Goal: Task Accomplishment & Management: Use online tool/utility

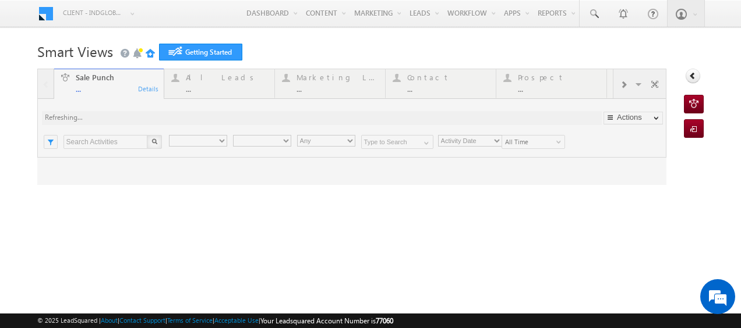
type input "Any Owner"
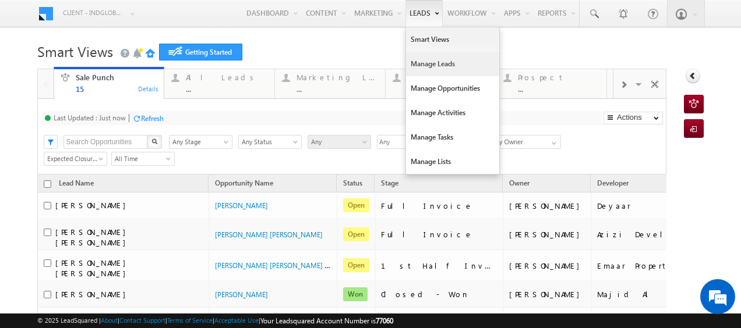
click at [411, 64] on link "Manage Leads" at bounding box center [452, 64] width 93 height 24
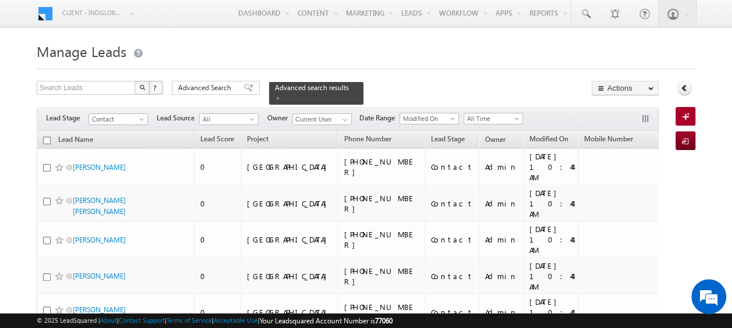
click at [48, 131] on th "Lead Name" at bounding box center [115, 140] width 157 height 18
click at [47, 137] on input "checkbox" at bounding box center [47, 141] width 8 height 8
checkbox input "true"
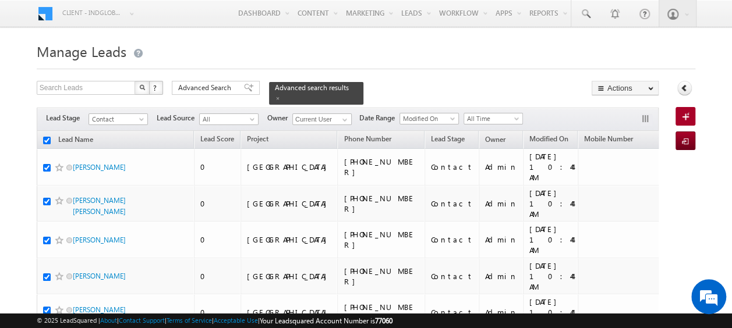
checkbox input "true"
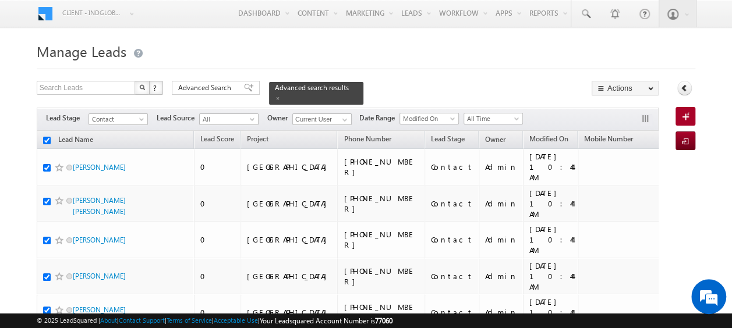
checkbox input "true"
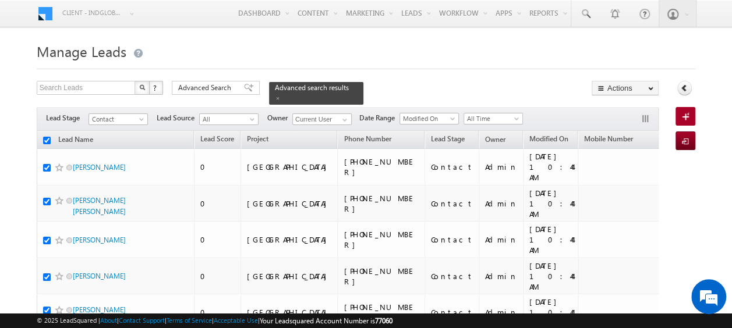
checkbox input "true"
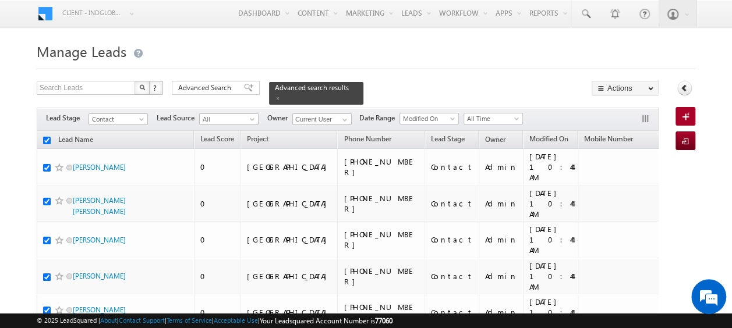
checkbox input "true"
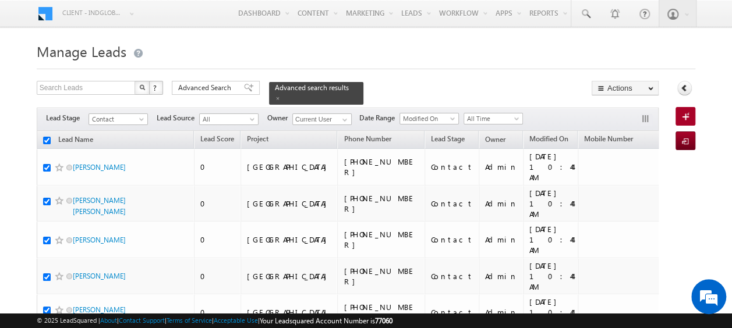
checkbox input "true"
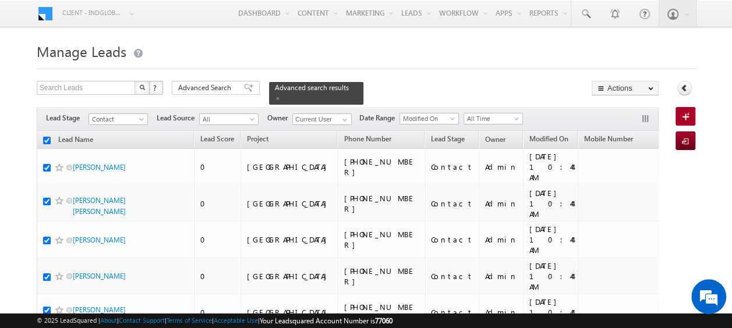
checkbox input "true"
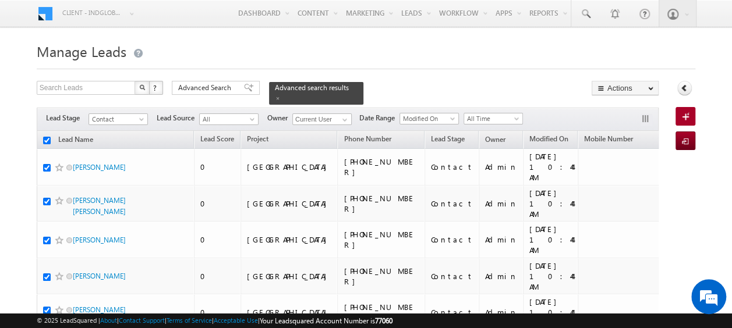
checkbox input "true"
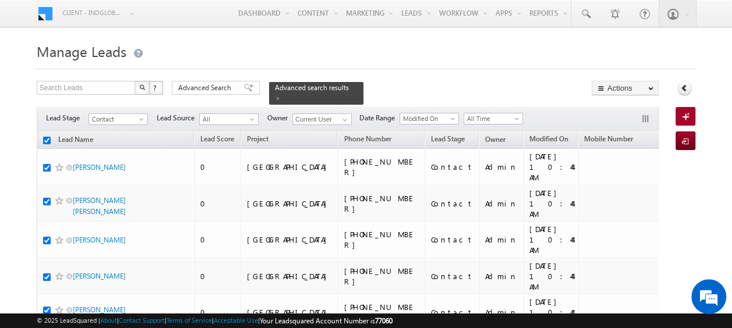
checkbox input "true"
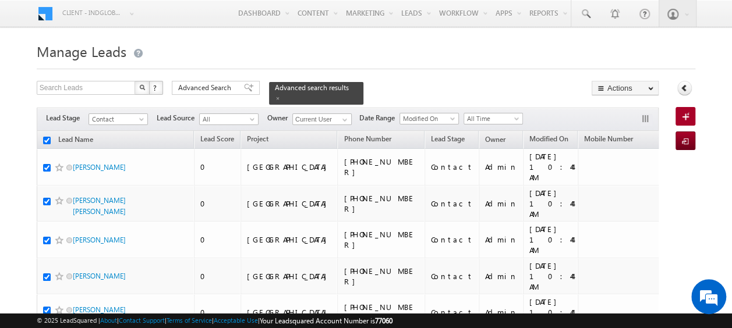
checkbox input "true"
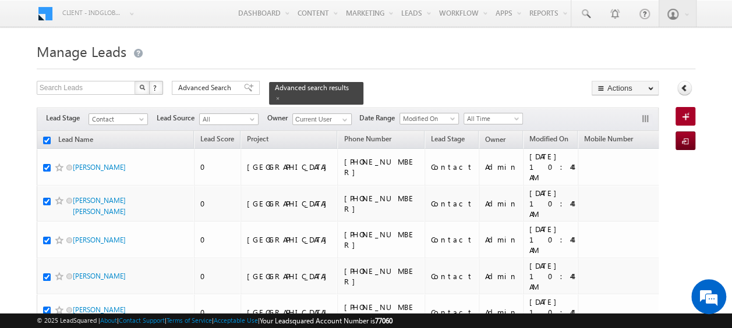
checkbox input "true"
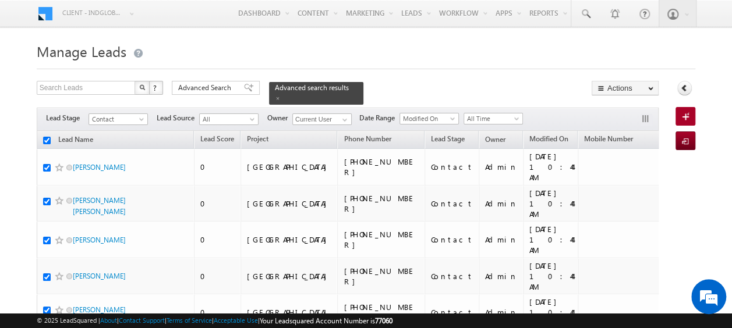
checkbox input "true"
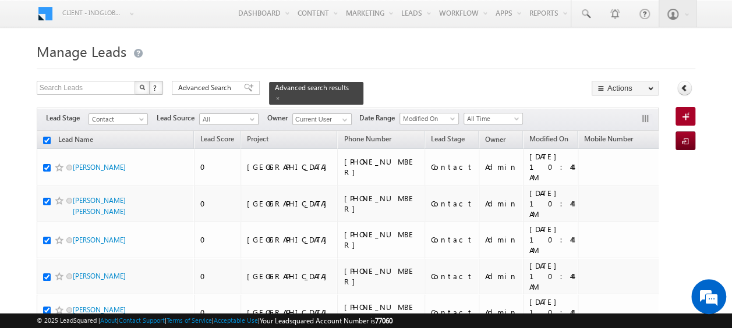
checkbox input "true"
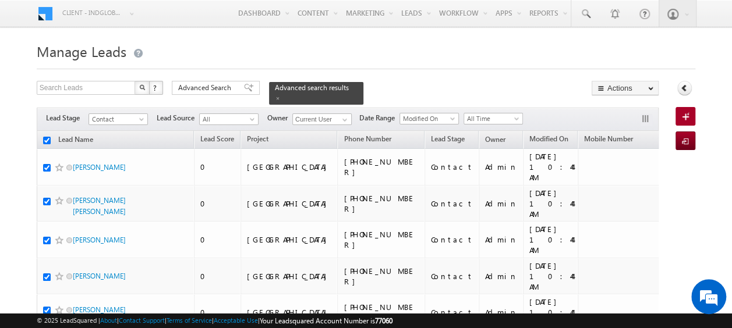
checkbox input "true"
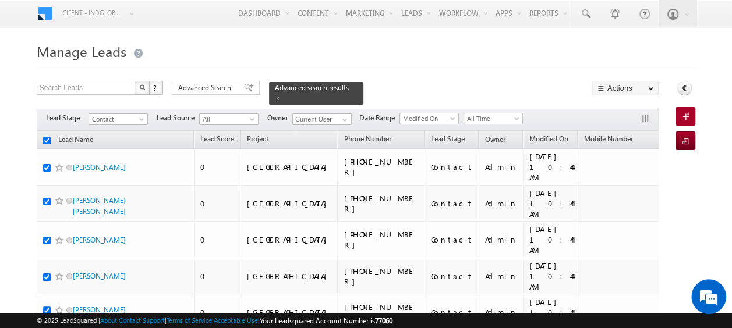
checkbox input "true"
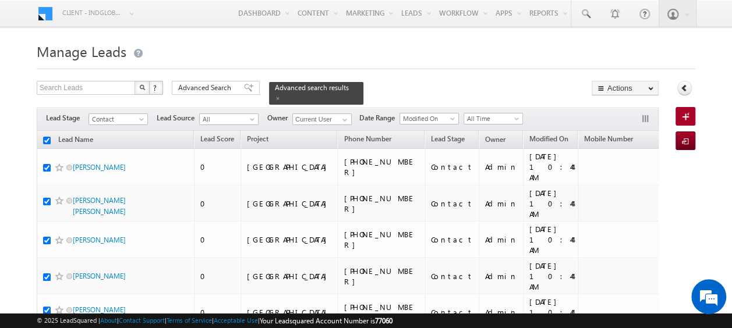
checkbox input "true"
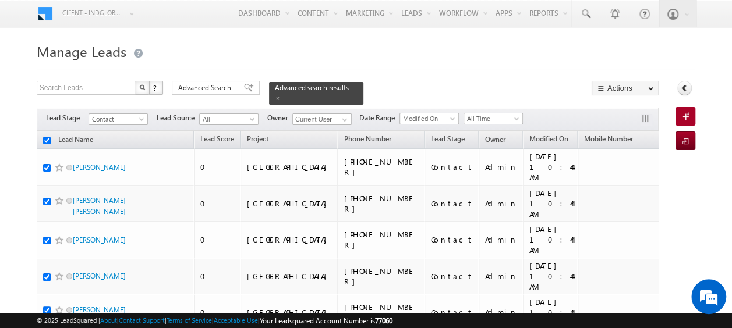
checkbox input "true"
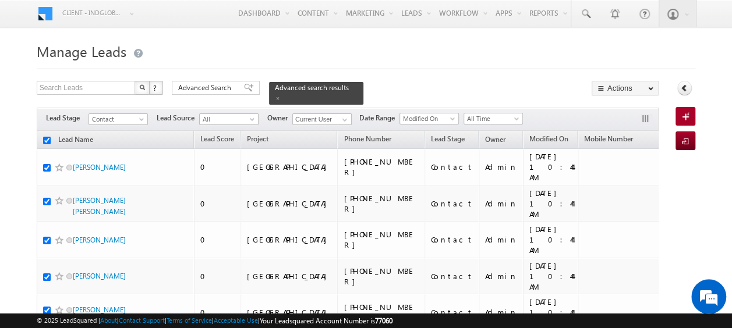
checkbox input "true"
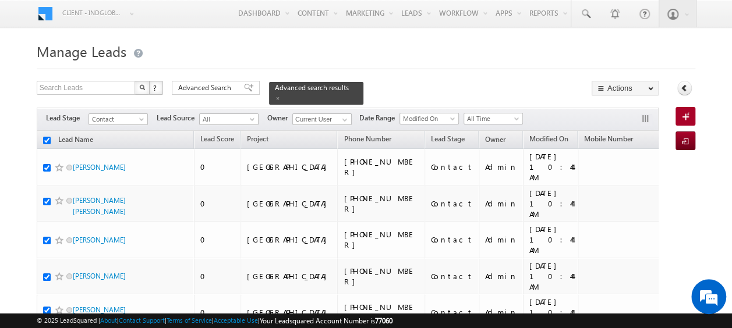
checkbox input "true"
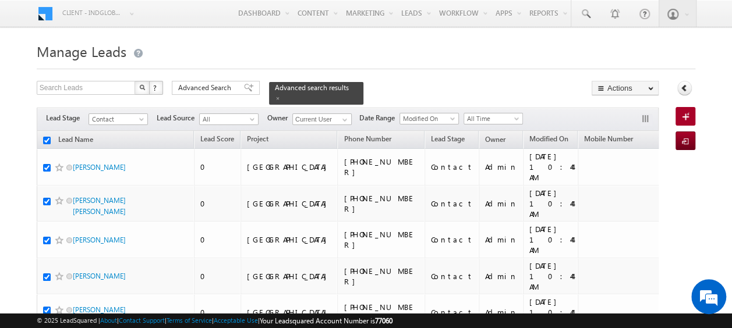
checkbox input "true"
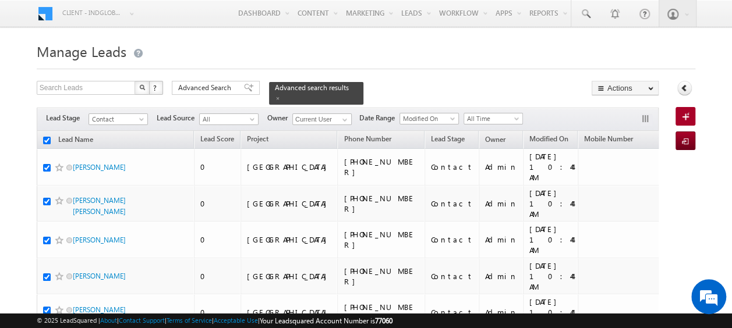
checkbox input "true"
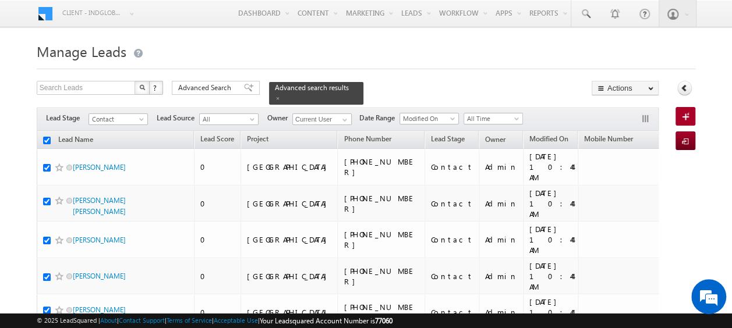
checkbox input "true"
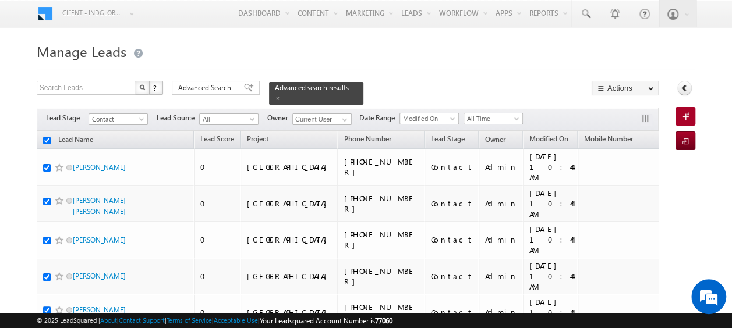
checkbox input "true"
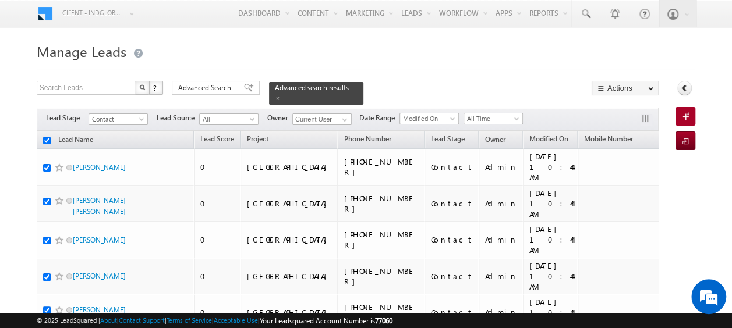
checkbox input "true"
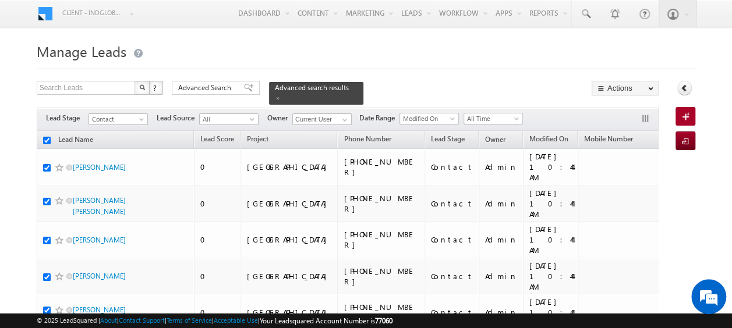
checkbox input "true"
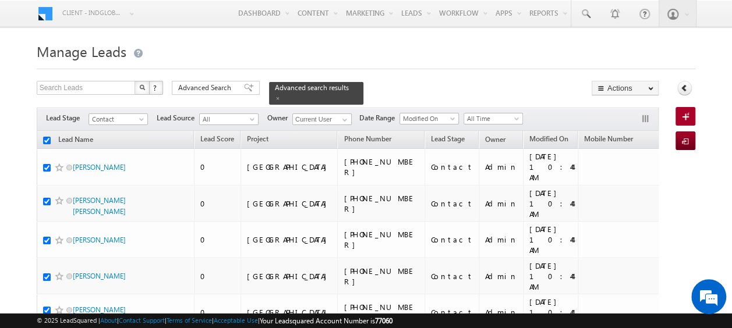
checkbox input "true"
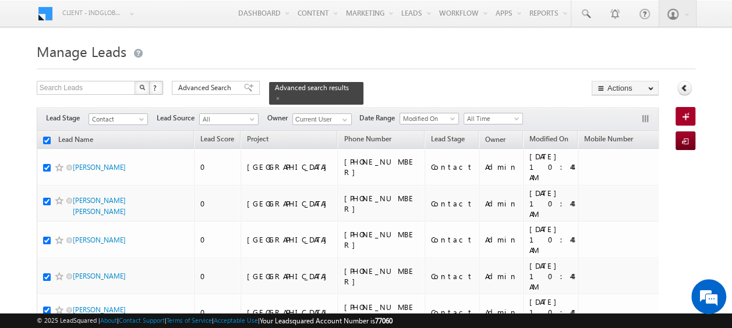
checkbox input "true"
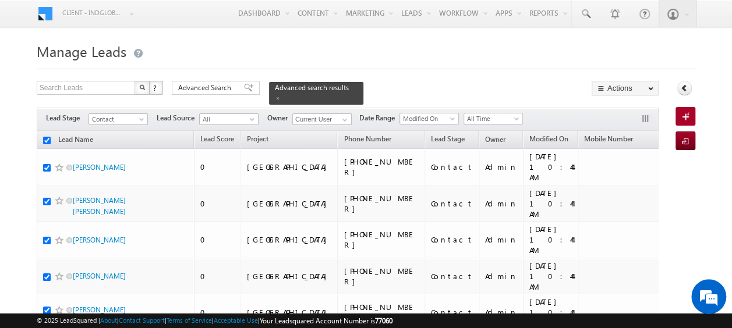
checkbox input "true"
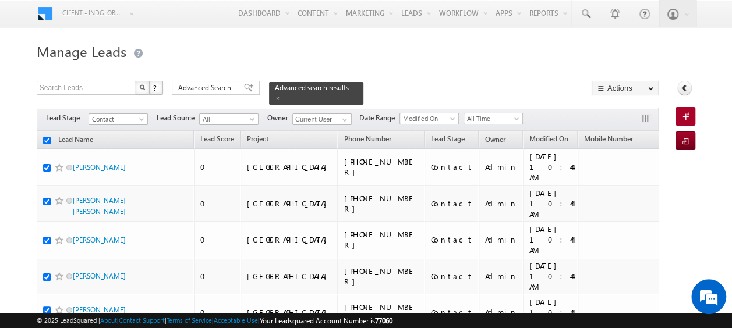
checkbox input "true"
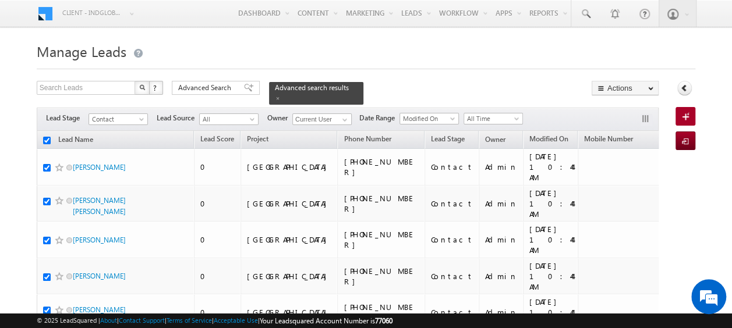
checkbox input "true"
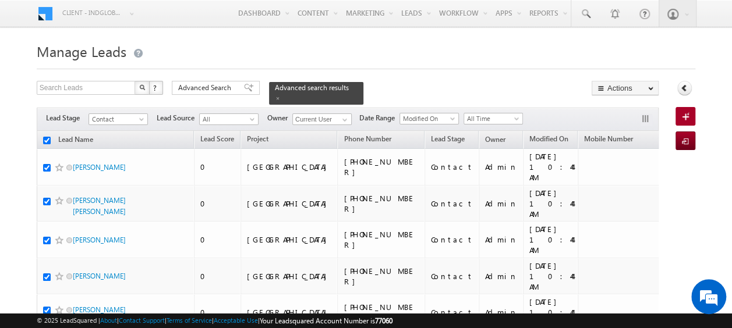
checkbox input "true"
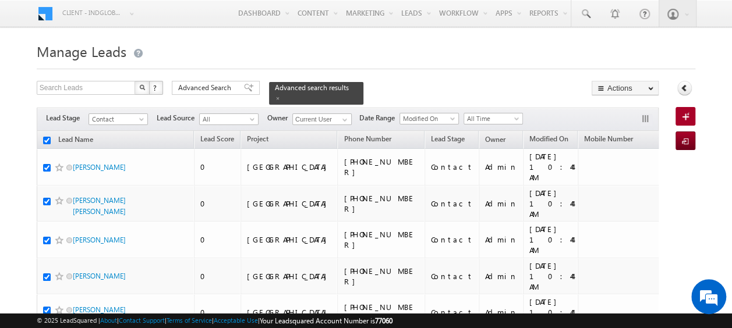
checkbox input "true"
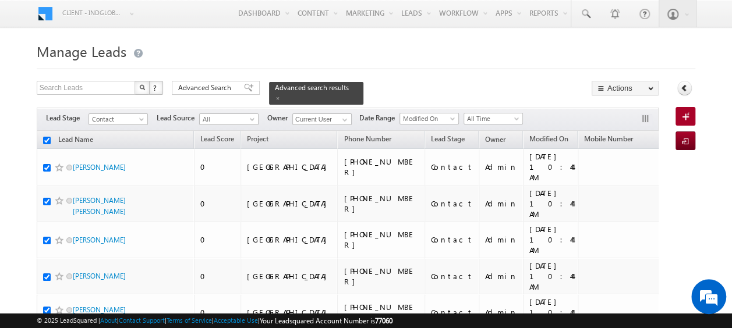
checkbox input "true"
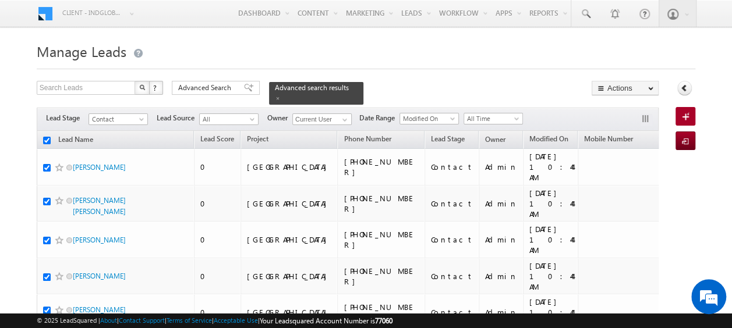
checkbox input "true"
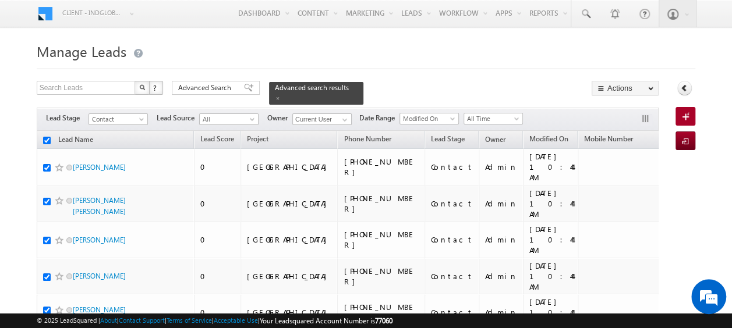
checkbox input "true"
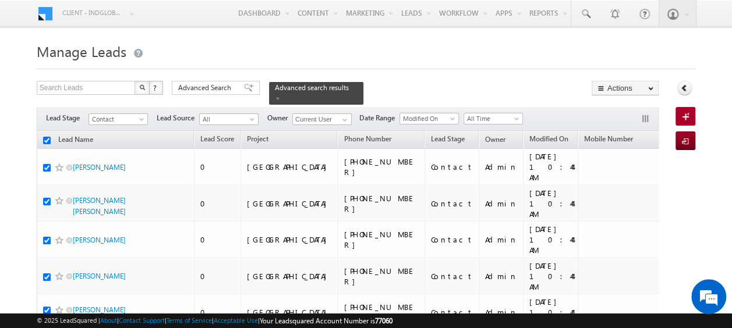
checkbox input "true"
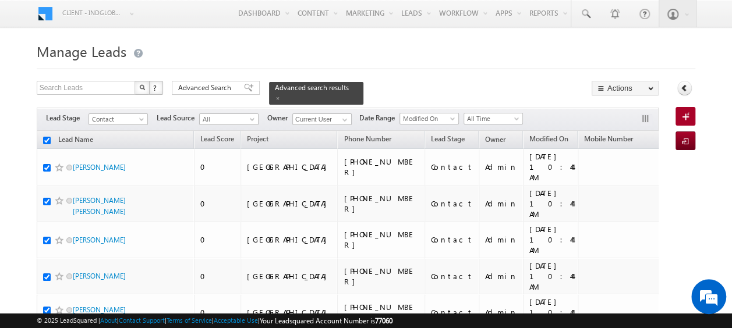
checkbox input "true"
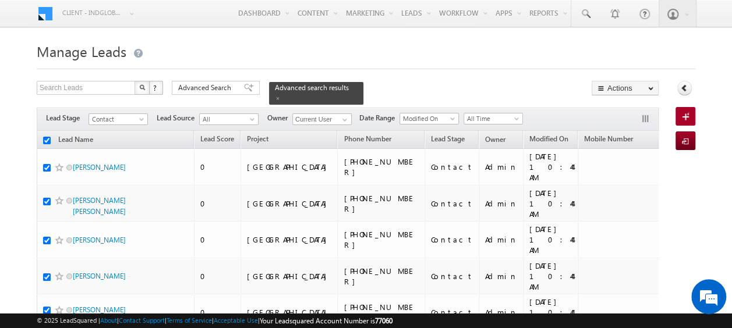
checkbox input "true"
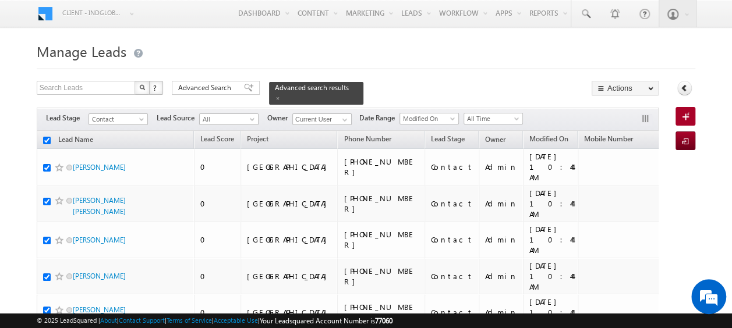
checkbox input "true"
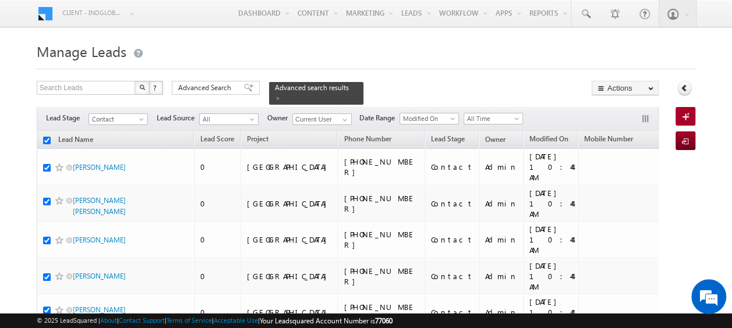
checkbox input "true"
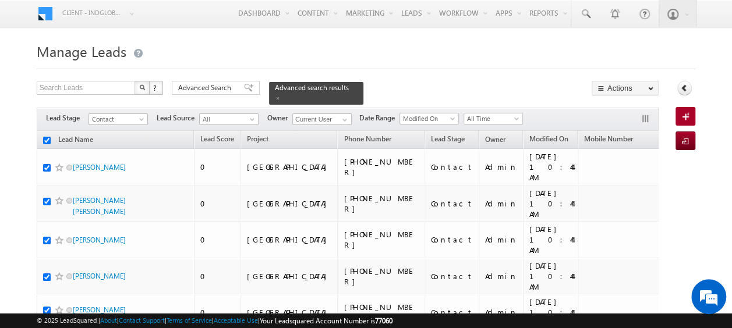
checkbox input "true"
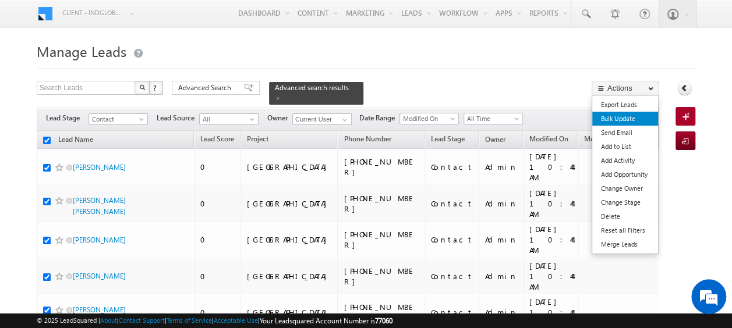
click at [618, 123] on link "Bulk Update" at bounding box center [625, 119] width 66 height 14
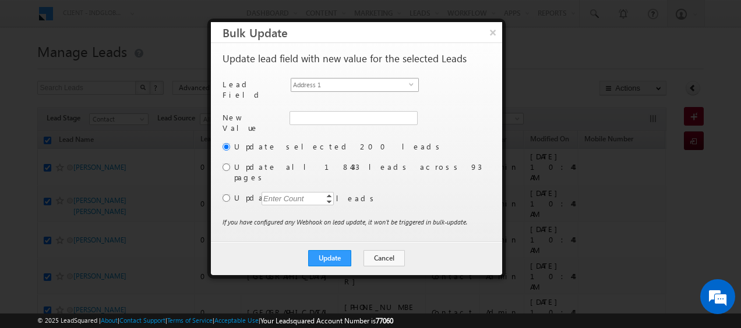
click at [310, 87] on span "Address 1" at bounding box center [350, 85] width 118 height 13
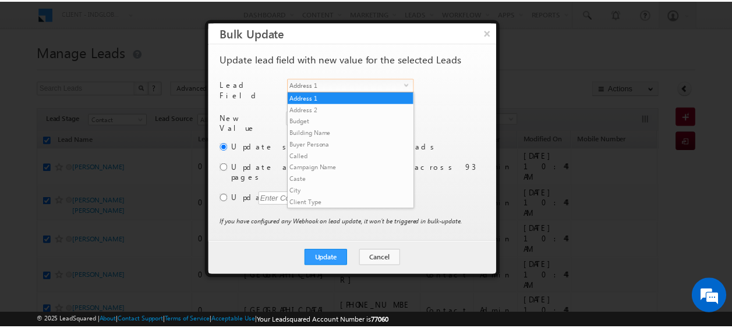
scroll to position [455, 0]
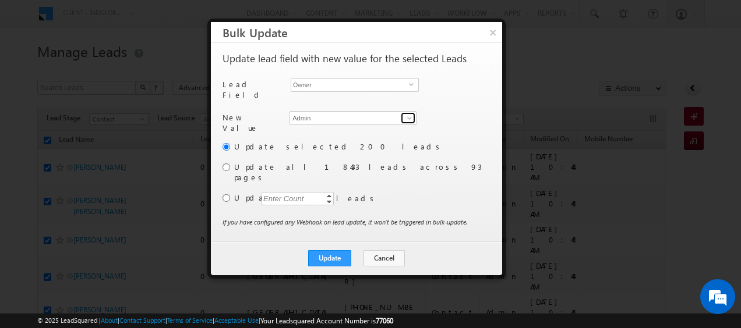
click at [406, 117] on span at bounding box center [409, 118] width 9 height 9
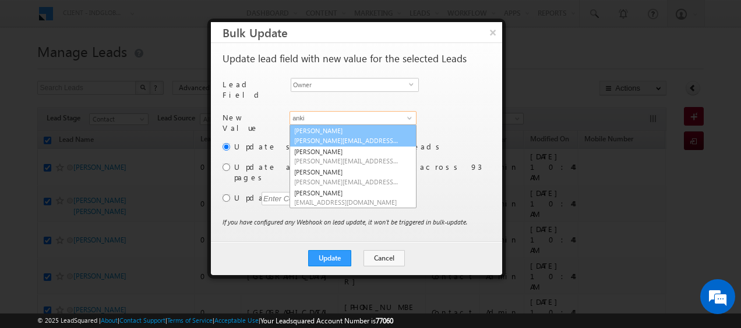
click at [315, 125] on link "Ankit Singh [EMAIL_ADDRESS][PERSON_NAME][DOMAIN_NAME]" at bounding box center [352, 136] width 127 height 22
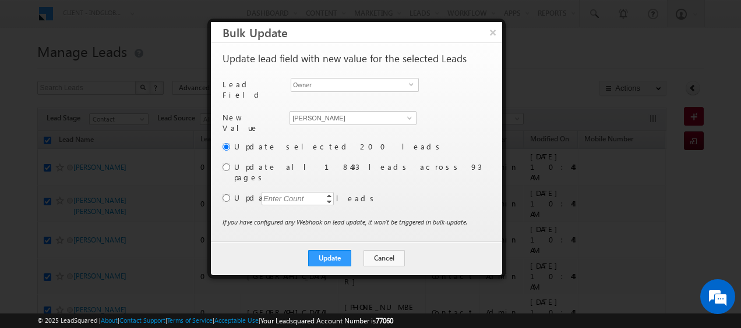
click at [269, 192] on div "Enter Count" at bounding box center [283, 198] width 44 height 13
paste input "7129"
click at [225, 195] on input "radio" at bounding box center [226, 199] width 8 height 8
click at [330, 250] on button "Update" at bounding box center [329, 258] width 43 height 16
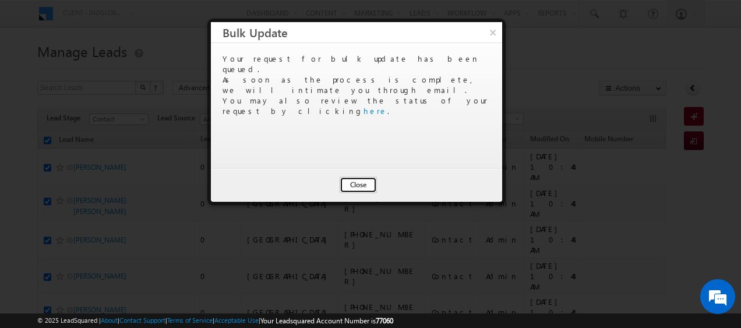
click at [353, 190] on button "Close" at bounding box center [358, 185] width 37 height 16
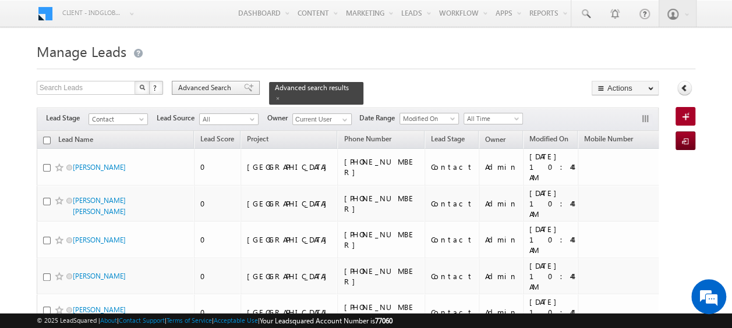
click at [193, 85] on span "Advanced Search" at bounding box center [206, 88] width 56 height 10
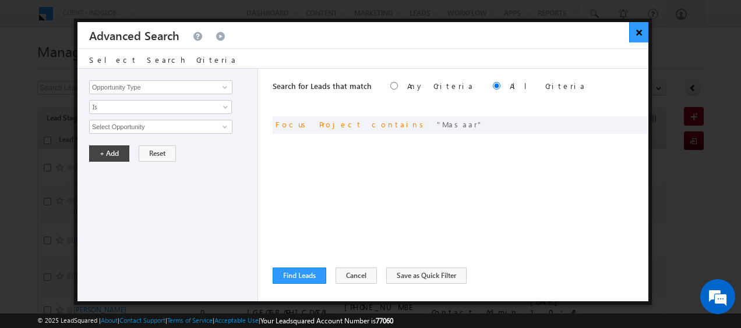
click at [638, 33] on button "×" at bounding box center [638, 32] width 19 height 20
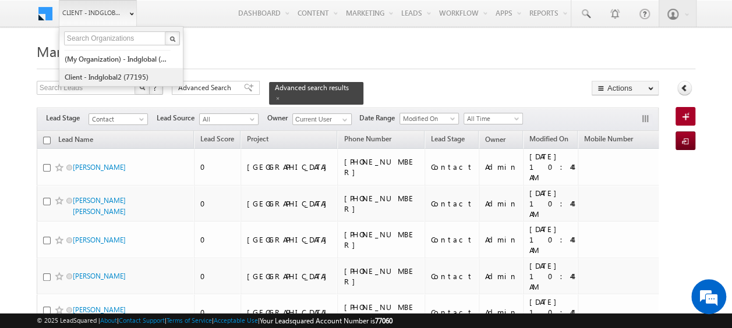
click at [105, 70] on link "Client - indglobal2 (77195)" at bounding box center [117, 77] width 107 height 18
